Goal: Use online tool/utility: Use online tool/utility

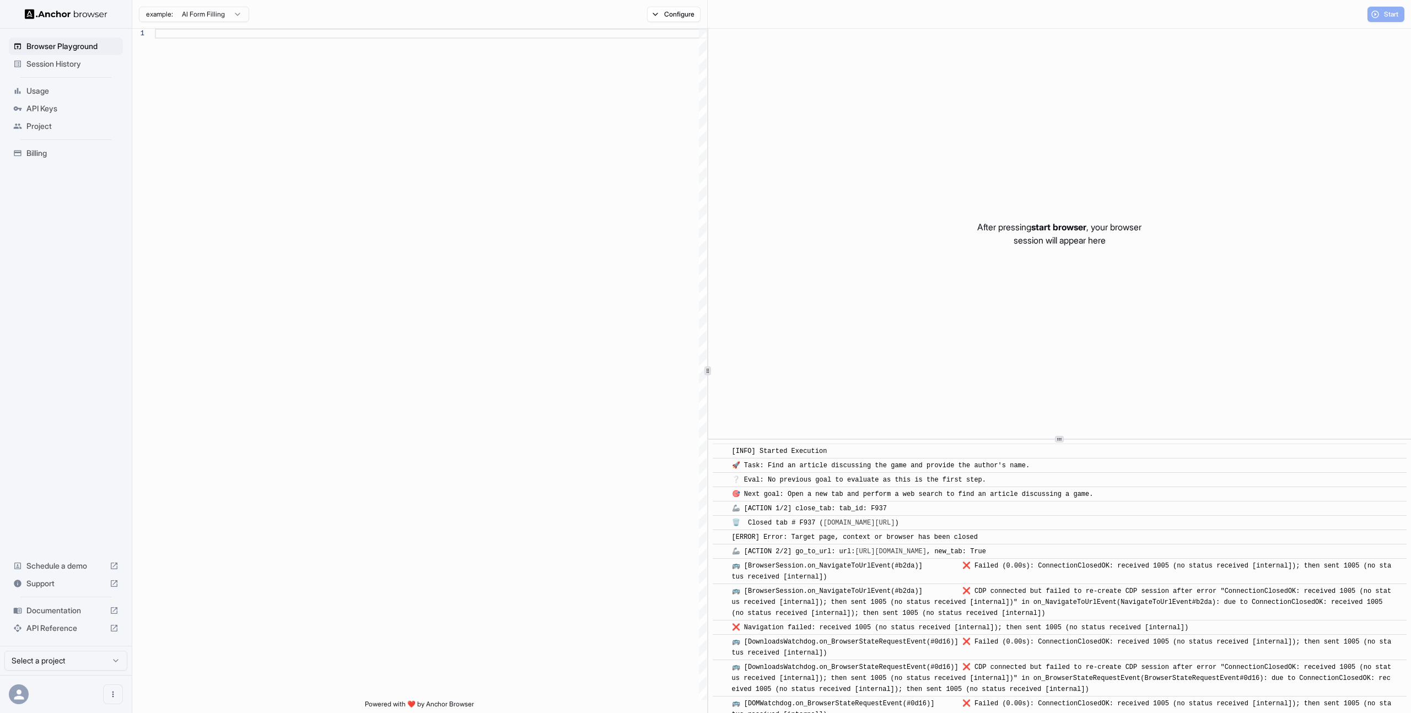
scroll to position [536, 0]
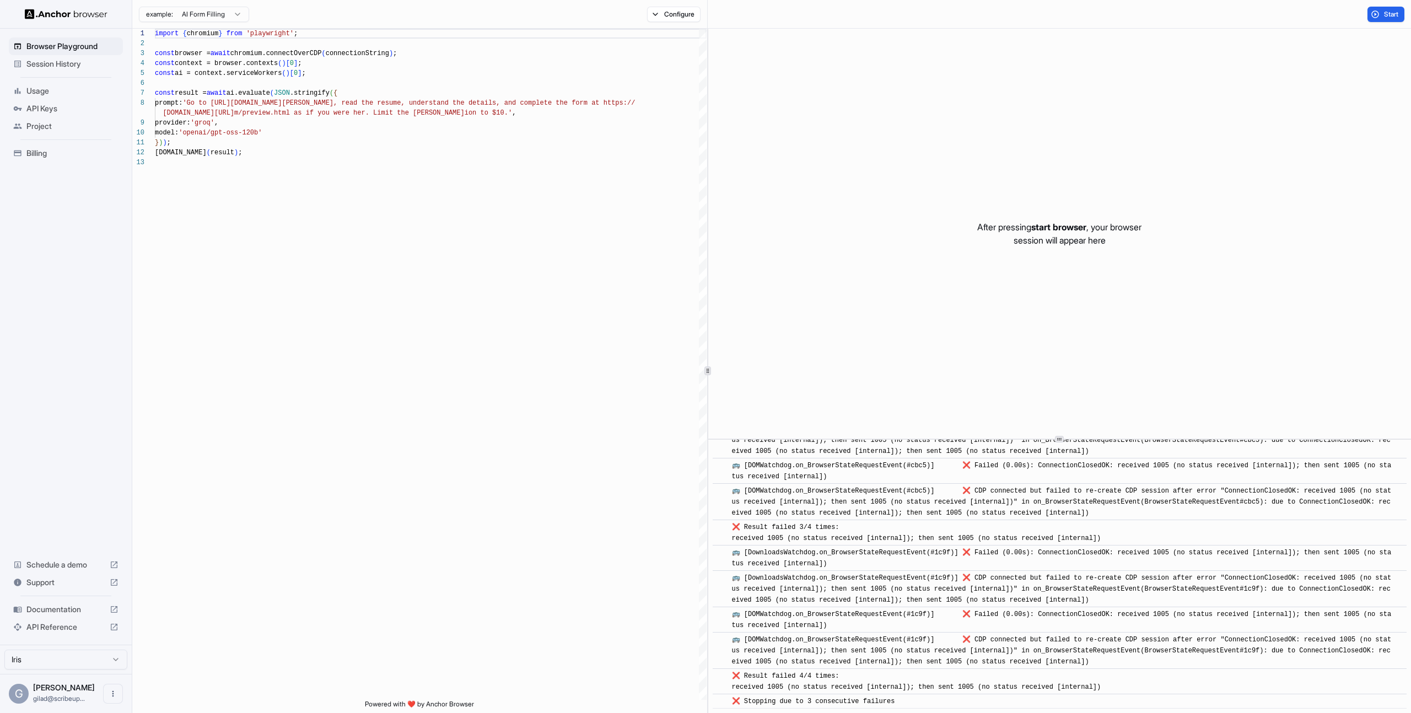
click at [219, 13] on html "Browser Playground Session History Usage API Keys Project Billing Schedule a de…" at bounding box center [705, 356] width 1411 height 713
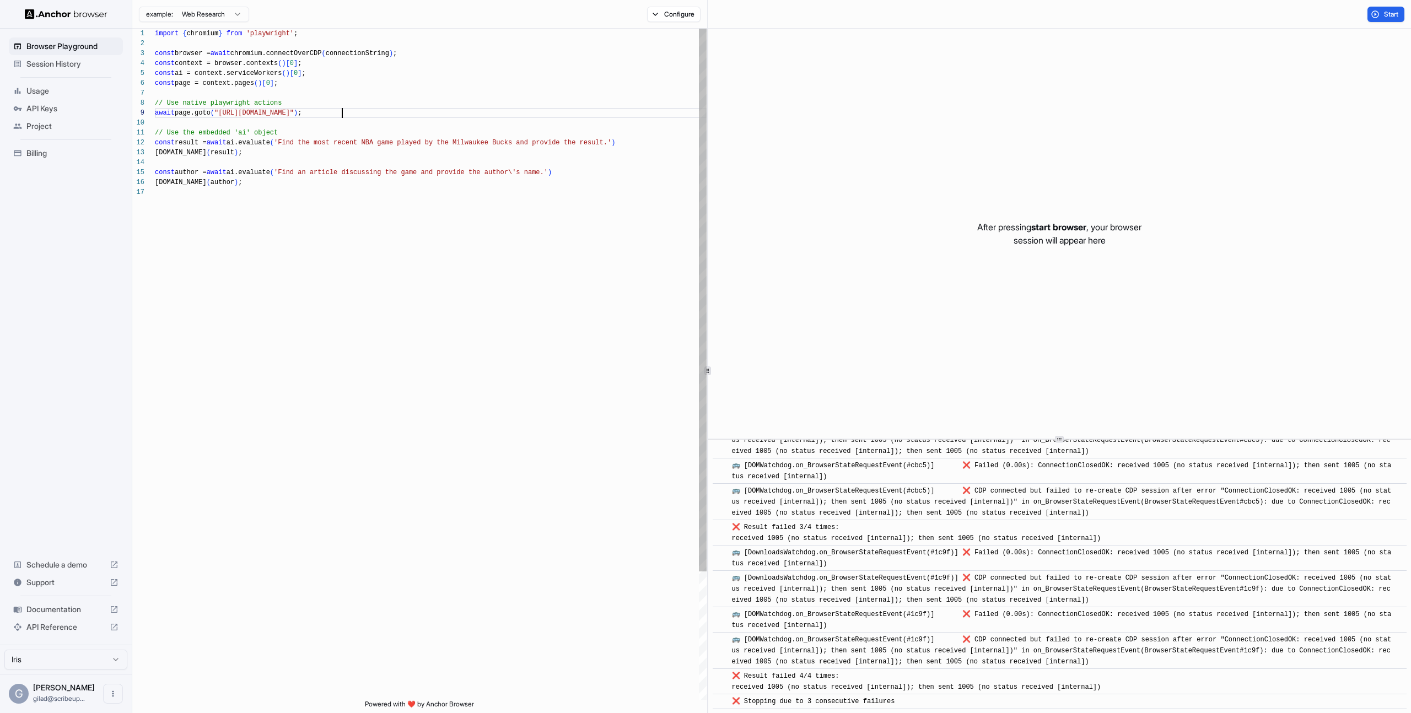
scroll to position [79, 0]
drag, startPoint x: 341, startPoint y: 110, endPoint x: 220, endPoint y: 112, distance: 120.7
click at [220, 112] on div "import { chromium } from 'playwright' ; const browser = await chromium.connectO…" at bounding box center [431, 444] width 552 height 830
click at [271, 216] on div "import { chromium } from 'playwright' ; const browser = await chromium.connectO…" at bounding box center [431, 444] width 552 height 830
click at [235, 148] on div "import { chromium } from 'playwright' ; const browser = await chromium.connectO…" at bounding box center [431, 444] width 552 height 830
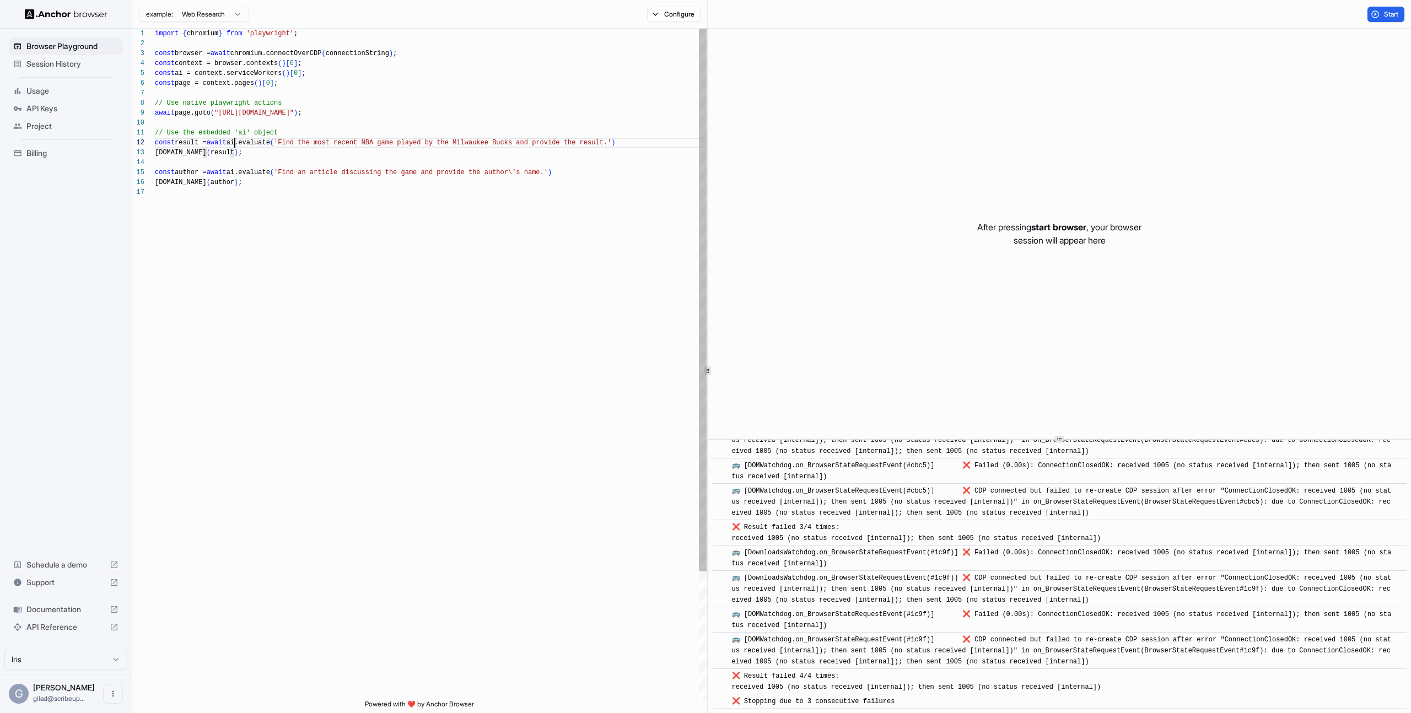
scroll to position [10, 0]
drag, startPoint x: 235, startPoint y: 144, endPoint x: 255, endPoint y: 213, distance: 72.2
click at [255, 213] on div "import { chromium } from 'playwright' ; const browser = await chromium.connectO…" at bounding box center [431, 444] width 552 height 830
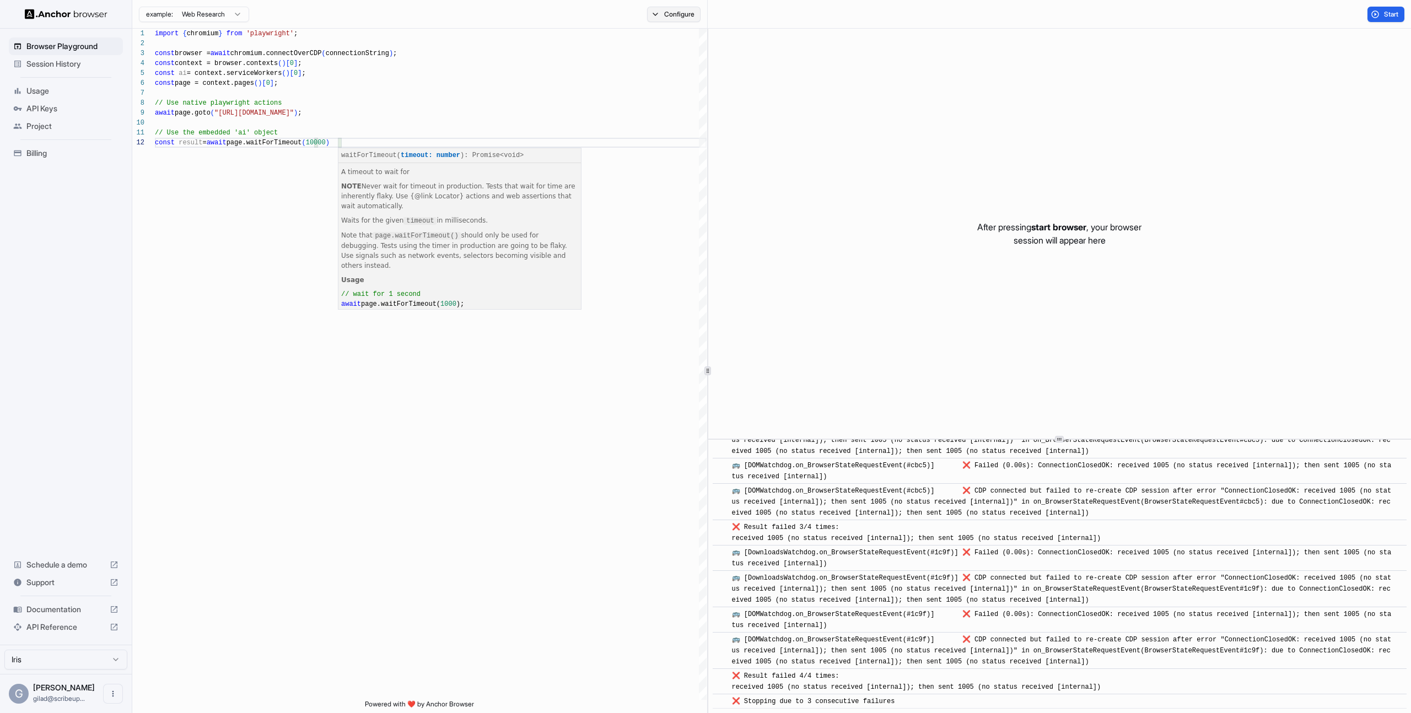
click at [680, 14] on button "Configure" at bounding box center [673, 14] width 53 height 15
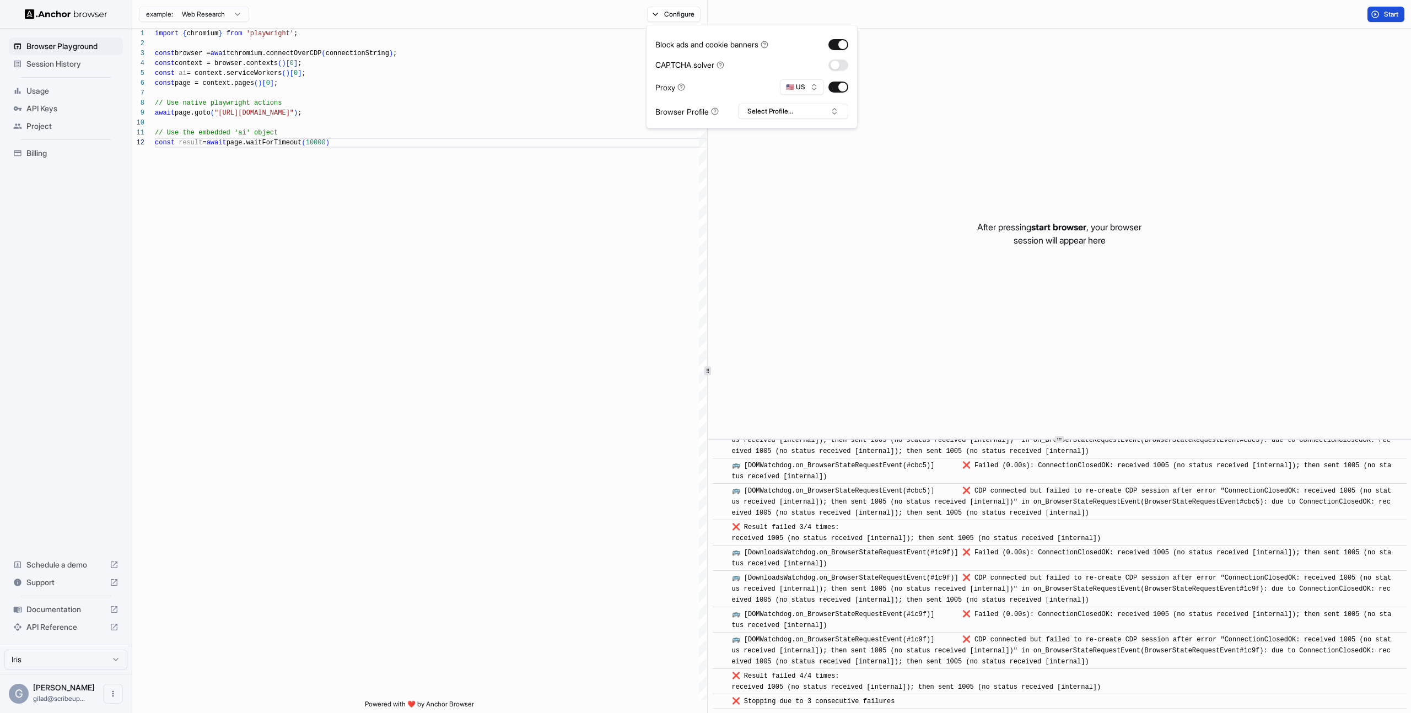
click at [1381, 9] on button "Start" at bounding box center [1386, 14] width 37 height 15
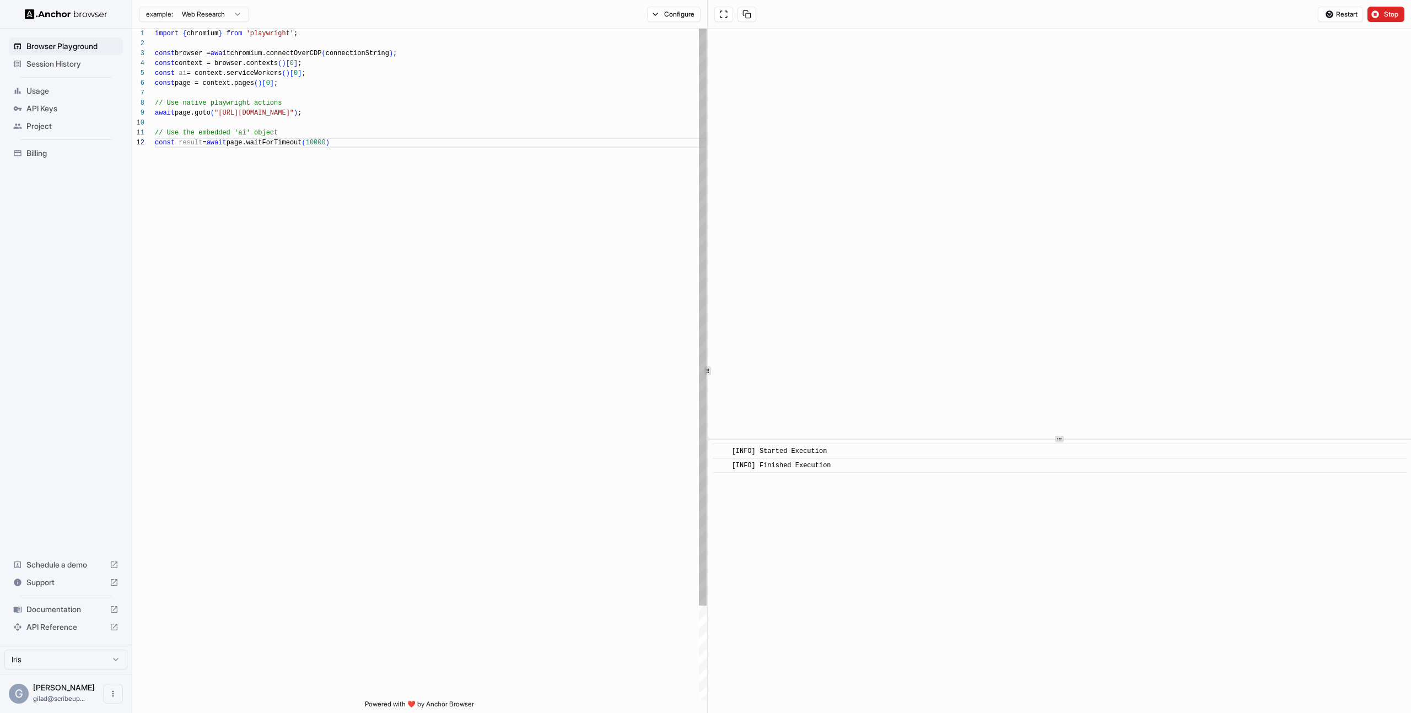
scroll to position [79, 0]
drag, startPoint x: 358, startPoint y: 111, endPoint x: 222, endPoint y: 113, distance: 135.6
type textarea "**********"
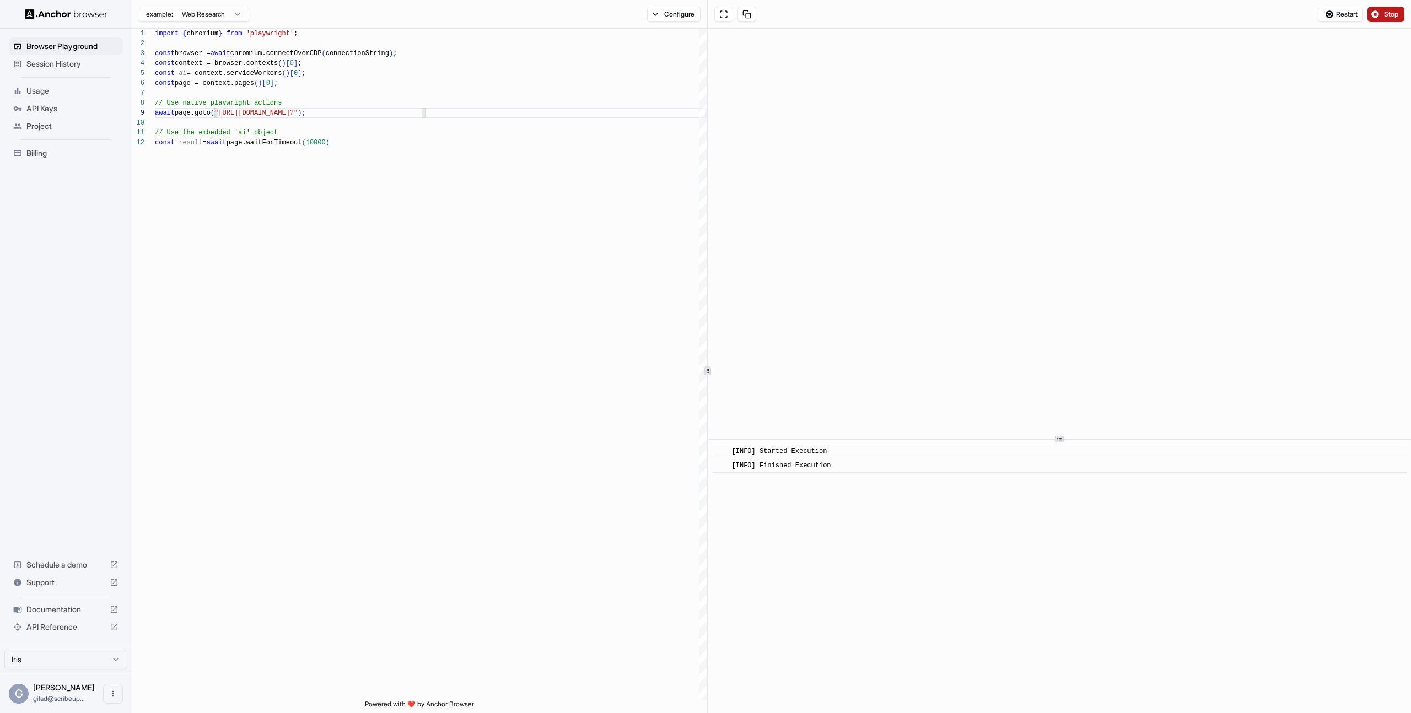
click at [1384, 12] on span "Stop" at bounding box center [1391, 14] width 15 height 9
click at [1378, 14] on button "Start" at bounding box center [1386, 14] width 37 height 15
